Goal: Task Accomplishment & Management: Complete application form

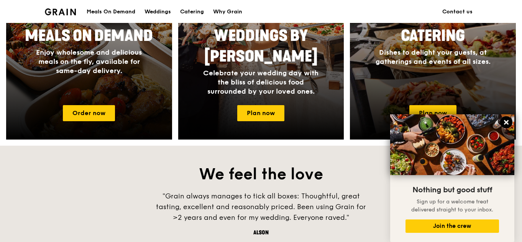
click at [504, 123] on icon at bounding box center [506, 122] width 7 height 7
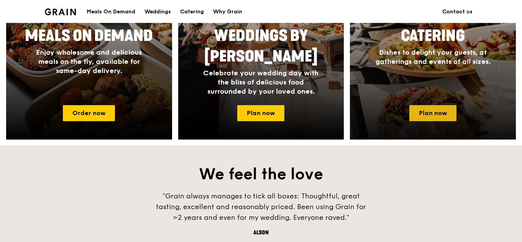
click at [434, 115] on link "Plan now" at bounding box center [432, 113] width 47 height 16
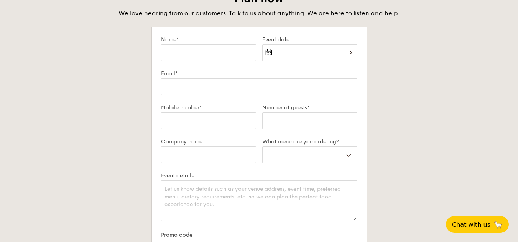
scroll to position [1321, 0]
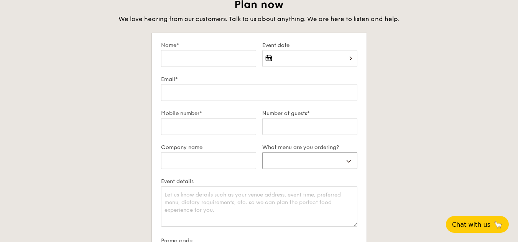
click at [344, 157] on select "Buffet Mini Buffet High Tea Canapés Meal Boxes Wedding" at bounding box center [309, 160] width 95 height 17
select select "buffet"
click at [262, 152] on select "Buffet Mini Buffet High Tea Canapés Meal Boxes Wedding" at bounding box center [309, 160] width 95 height 17
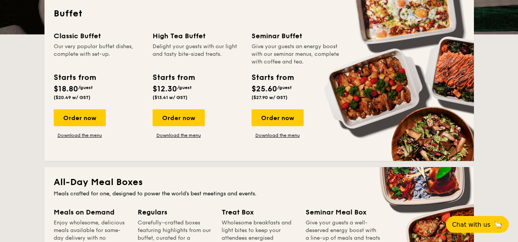
scroll to position [172, 0]
